Goal: Navigation & Orientation: Find specific page/section

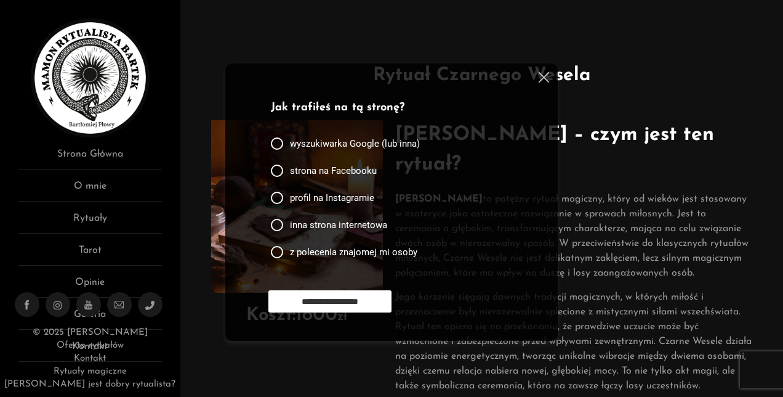
click at [543, 75] on img at bounding box center [544, 77] width 10 height 10
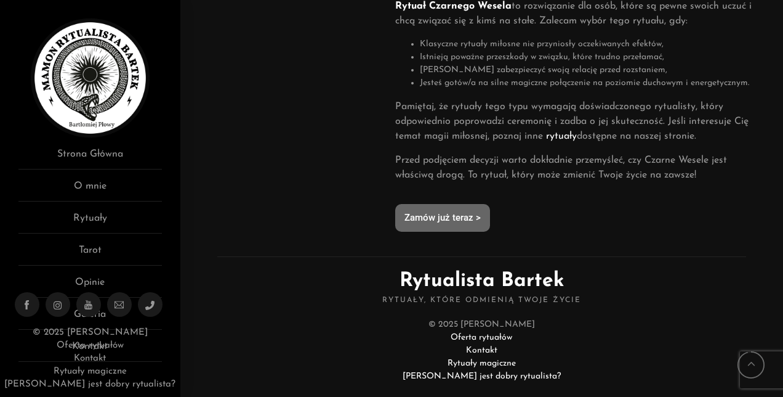
scroll to position [969, 0]
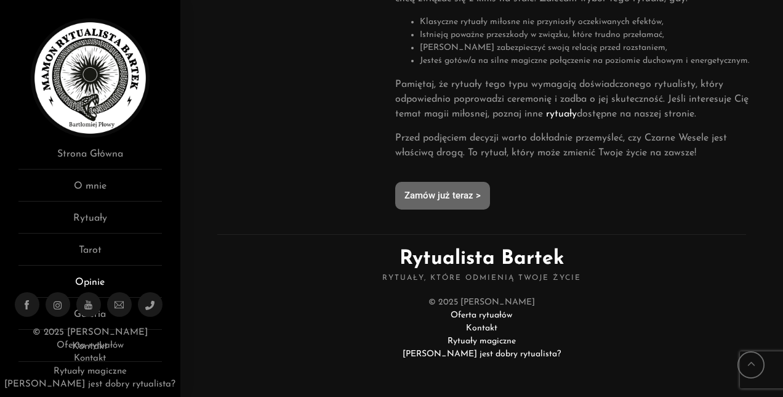
click at [87, 280] on link "Opinie" at bounding box center [89, 286] width 143 height 23
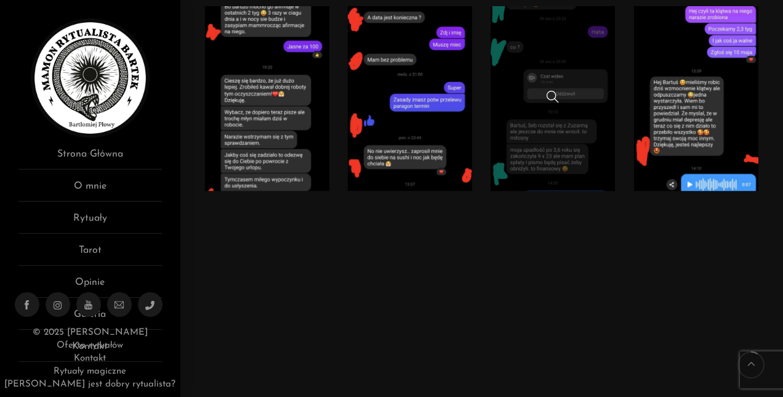
scroll to position [1047, 0]
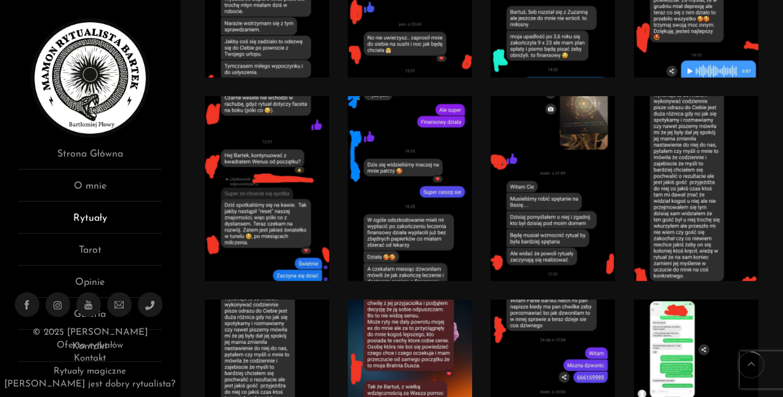
click at [90, 217] on link "Rytuały" at bounding box center [89, 222] width 143 height 23
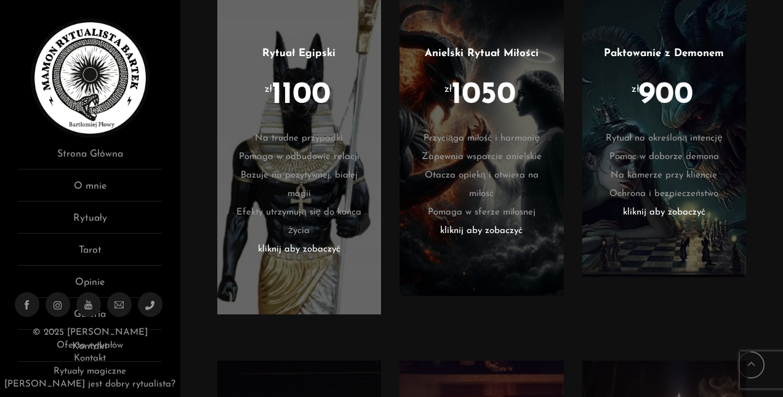
scroll to position [1970, 0]
